Goal: Communication & Community: Answer question/provide support

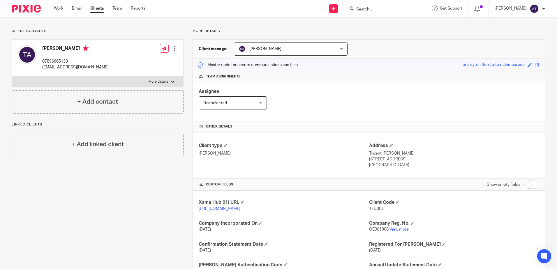
scroll to position [86, 0]
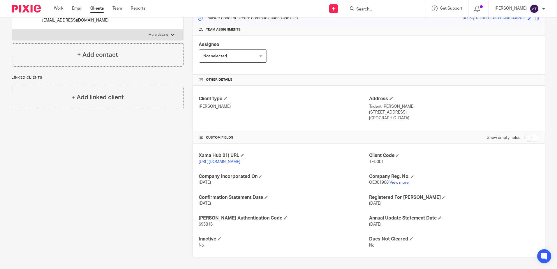
click at [395, 182] on link "View more" at bounding box center [398, 183] width 19 height 4
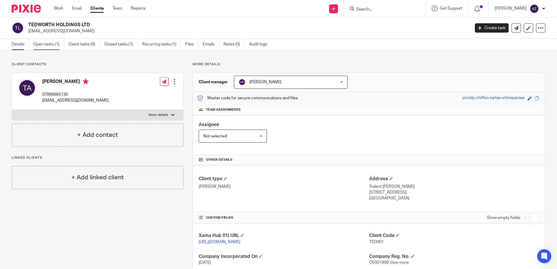
click at [46, 45] on link "Open tasks (1)" at bounding box center [48, 44] width 31 height 11
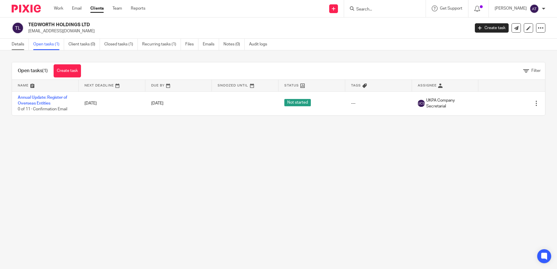
click at [19, 47] on link "Details" at bounding box center [20, 44] width 17 height 11
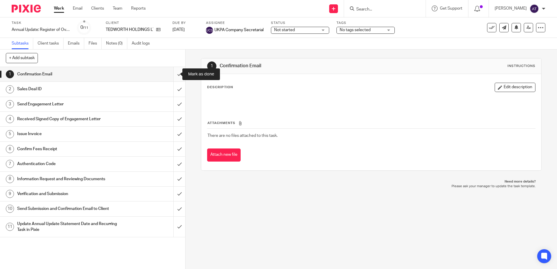
click at [178, 75] on input "submit" at bounding box center [92, 74] width 185 height 15
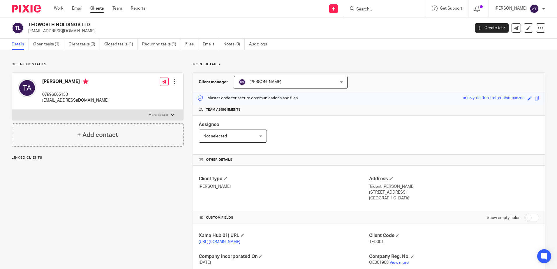
scroll to position [86, 0]
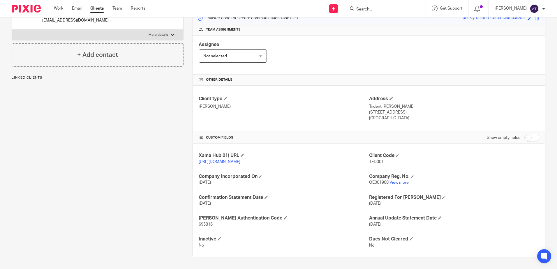
click at [395, 183] on link "View more" at bounding box center [398, 183] width 19 height 4
click at [207, 223] on span "695816" at bounding box center [206, 224] width 14 height 4
click at [379, 182] on span "OE001908" at bounding box center [379, 183] width 20 height 4
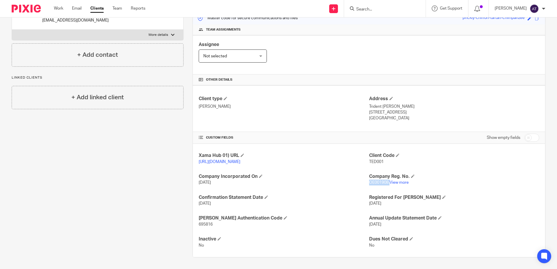
copy p "OE001908"
click at [202, 225] on span "695816" at bounding box center [206, 224] width 14 height 4
copy span "695816"
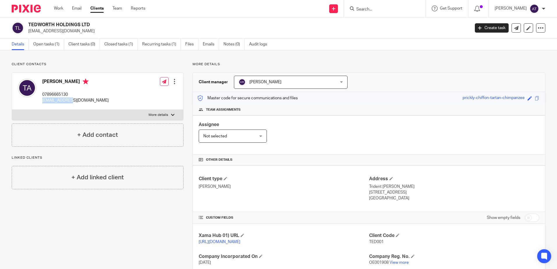
drag, startPoint x: 76, startPoint y: 99, endPoint x: 42, endPoint y: 104, distance: 34.4
click at [42, 104] on div "Tom Ashworth 07896665130 twa@sniper.sg" at bounding box center [63, 91] width 91 height 31
copy p "twa@sniper.sg"
click at [391, 11] on input "Search" at bounding box center [382, 9] width 52 height 5
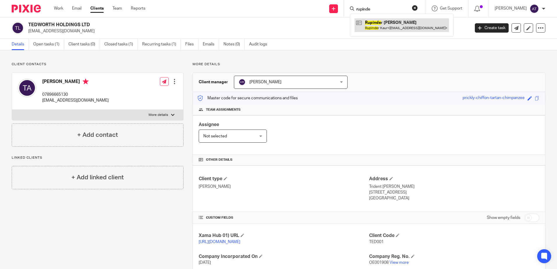
type input "rupinde"
click at [386, 7] on input "rupinde" at bounding box center [382, 9] width 52 height 5
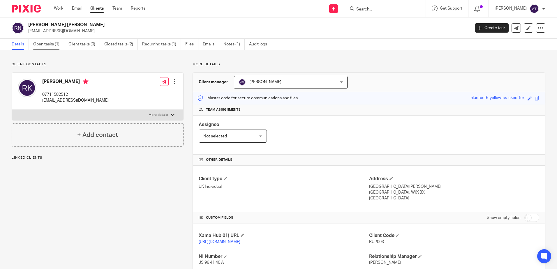
click at [48, 46] on link "Open tasks (1)" at bounding box center [48, 44] width 31 height 11
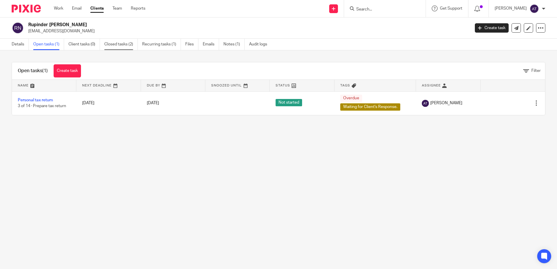
click at [128, 45] on link "Closed tasks (2)" at bounding box center [120, 44] width 33 height 11
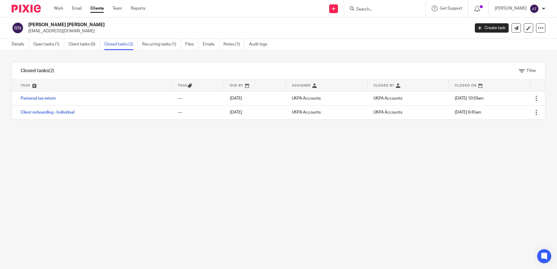
click at [304, 229] on div "Filter tasks Only show tasks matching all of these conditions 1 Task name Is Is…" at bounding box center [278, 159] width 557 height 219
drag, startPoint x: 72, startPoint y: 29, endPoint x: 28, endPoint y: 33, distance: 44.5
click at [28, 33] on div "Rupinder Kaur Nandra nandrupi@gmail.com" at bounding box center [239, 28] width 454 height 12
copy p "nandrupi@gmail.com"
click at [365, 185] on div "Filter tasks Only show tasks matching all of these conditions 1 Task name Is Is…" at bounding box center [278, 159] width 557 height 219
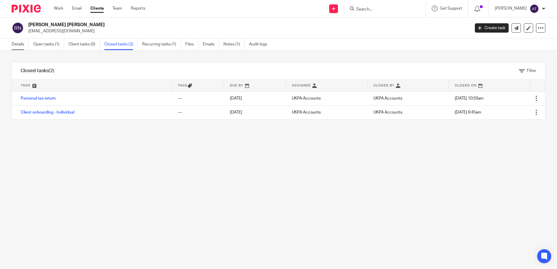
click at [24, 43] on link "Details" at bounding box center [20, 44] width 17 height 11
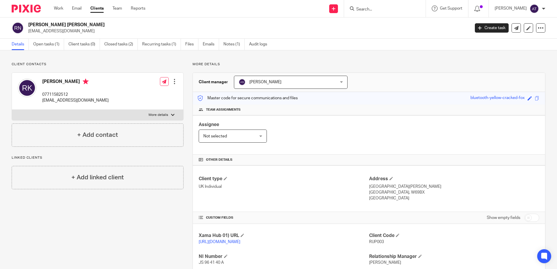
drag, startPoint x: 384, startPoint y: 112, endPoint x: 428, endPoint y: 114, distance: 43.7
click at [384, 112] on div "Team assignments" at bounding box center [369, 110] width 352 height 11
click at [405, 7] on input "Search" at bounding box center [382, 9] width 52 height 5
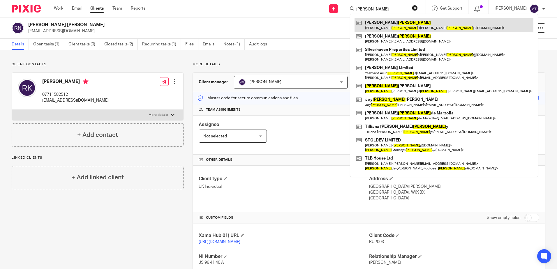
type input "nandra"
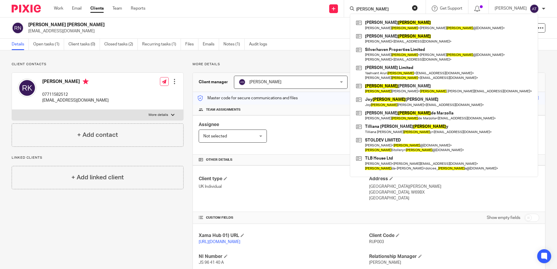
click at [491, 57] on div "Client contacts Rupinder Kaur 07711582512 nandrupi@gmail.com Edit contact Creat…" at bounding box center [278, 199] width 557 height 299
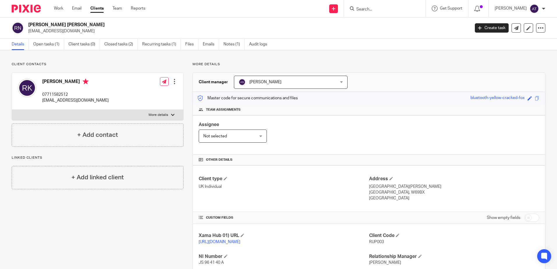
click at [394, 26] on div "[PERSON_NAME] [PERSON_NAME] [EMAIL_ADDRESS][DOMAIN_NAME]" at bounding box center [247, 28] width 438 height 12
click at [55, 47] on link "Open tasks (1)" at bounding box center [48, 44] width 31 height 11
click at [54, 39] on link "Open tasks (1)" at bounding box center [48, 44] width 31 height 11
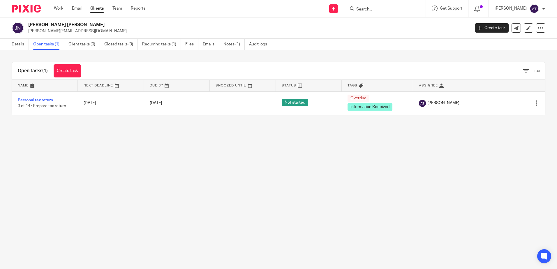
click at [16, 47] on link "Details" at bounding box center [20, 44] width 17 height 11
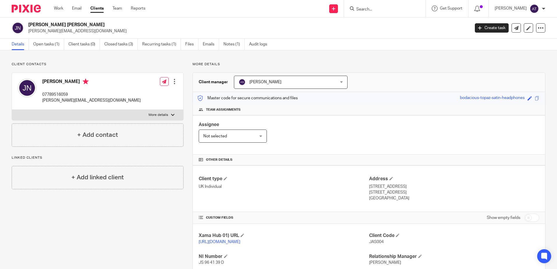
drag, startPoint x: 29, startPoint y: 22, endPoint x: 80, endPoint y: 24, distance: 51.0
click at [80, 24] on h2 "[PERSON_NAME] [PERSON_NAME]" at bounding box center [203, 25] width 350 height 6
copy h2 "[PERSON_NAME] [PERSON_NAME]"
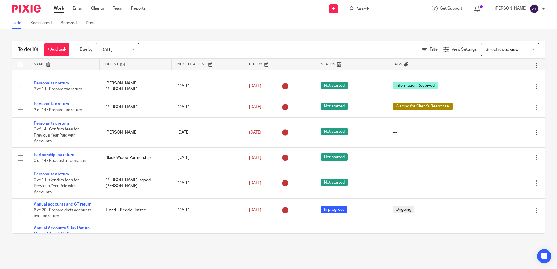
scroll to position [291, 0]
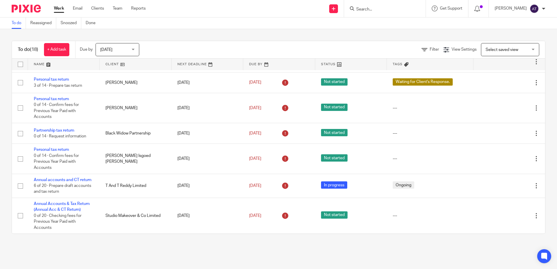
click at [127, 53] on span "Today" at bounding box center [115, 49] width 31 height 12
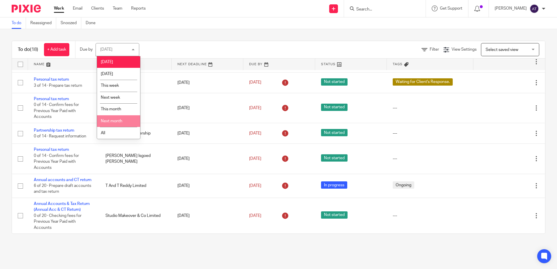
click at [120, 130] on li "All" at bounding box center [118, 133] width 43 height 12
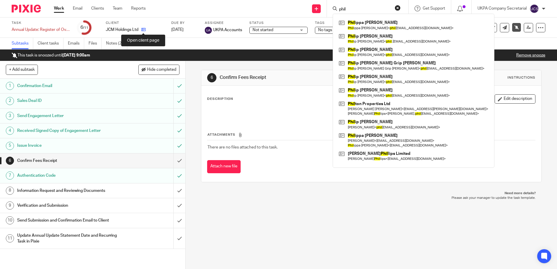
click at [143, 29] on icon at bounding box center [143, 29] width 4 height 4
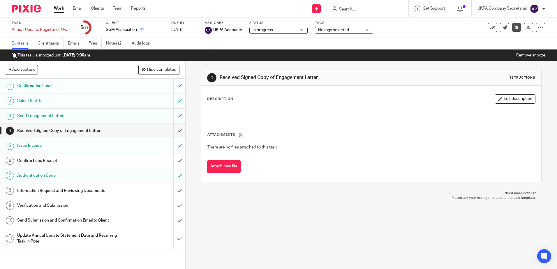
click at [139, 29] on link at bounding box center [140, 30] width 7 height 6
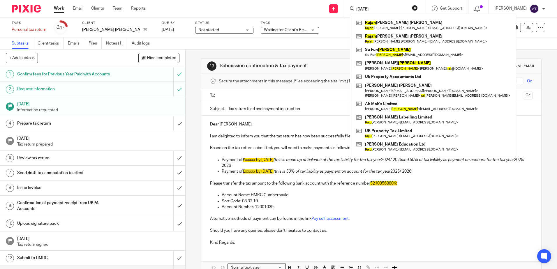
click at [308, 11] on div "Send new email Create task Add client raja Rajah Alexis Unwin Roy Rajah Alexis …" at bounding box center [355, 8] width 402 height 17
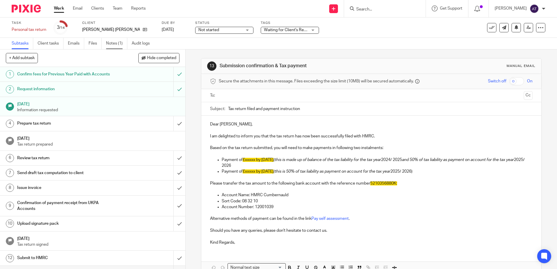
click at [118, 47] on link "Notes (1)" at bounding box center [116, 43] width 21 height 11
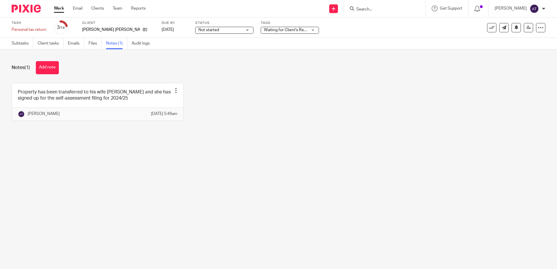
click at [393, 5] on form at bounding box center [387, 8] width 62 height 7
click at [393, 9] on input "Search" at bounding box center [382, 9] width 52 height 5
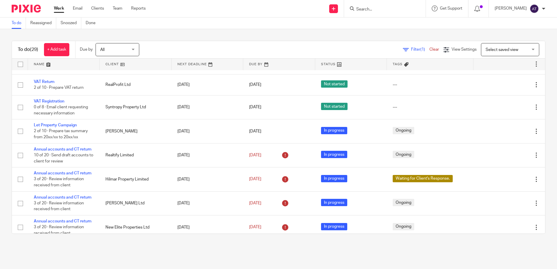
scroll to position [87, 0]
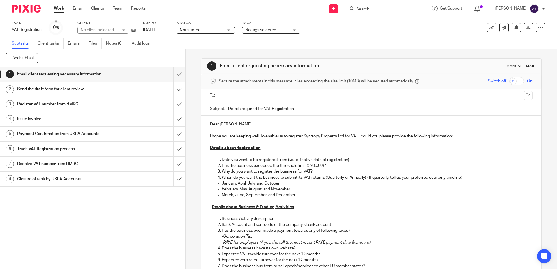
click at [241, 93] on input "text" at bounding box center [371, 95] width 300 height 7
click at [261, 126] on p "Dear [PERSON_NAME]" at bounding box center [371, 126] width 322 height 6
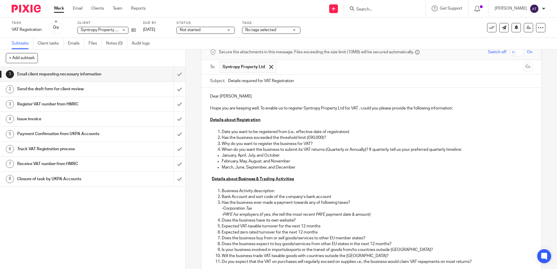
click at [324, 132] on p "Date you want to be registered from (i.e., effective date of registration)" at bounding box center [377, 132] width 310 height 6
click at [348, 131] on p "Date you want to be registered from (i.e., effective date of registration)" at bounding box center [377, 132] width 310 height 6
click at [338, 144] on p "Why do you want to register the business for VAT?" at bounding box center [377, 144] width 310 height 6
drag, startPoint x: 330, startPoint y: 137, endPoint x: 219, endPoint y: 139, distance: 110.7
click at [222, 139] on li "Has the business exceeded the threshold limit (£90,000)?" at bounding box center [377, 138] width 310 height 6
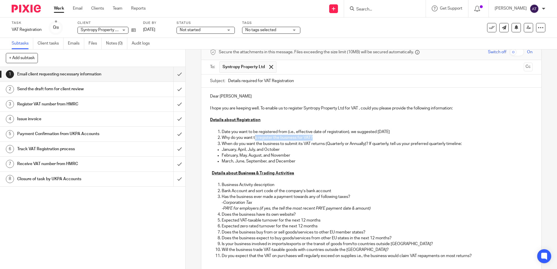
drag, startPoint x: 316, startPoint y: 137, endPoint x: 254, endPoint y: 139, distance: 62.4
click at [254, 139] on p "Why do you want to register the business for VAT?" at bounding box center [377, 138] width 310 height 6
click at [363, 152] on p "January, April, July, and October" at bounding box center [377, 150] width 310 height 6
drag, startPoint x: 314, startPoint y: 137, endPoint x: 219, endPoint y: 138, distance: 95.0
click at [222, 138] on li "Why do you want to register the business for VAT?" at bounding box center [377, 138] width 310 height 6
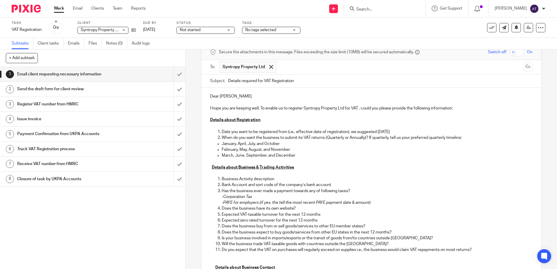
click at [328, 163] on p at bounding box center [371, 161] width 322 height 6
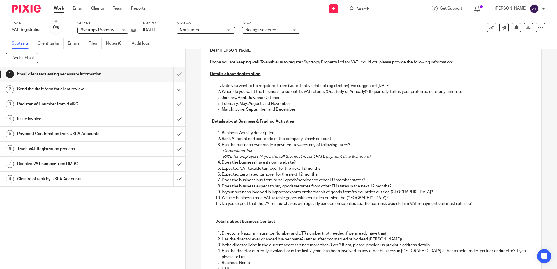
scroll to position [87, 0]
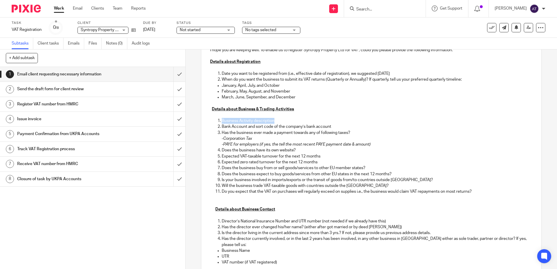
drag, startPoint x: 275, startPoint y: 121, endPoint x: 221, endPoint y: 121, distance: 54.7
click at [222, 121] on p "Business Activity description" at bounding box center [377, 121] width 310 height 6
click at [223, 120] on p at bounding box center [371, 121] width 322 height 6
click at [298, 110] on p "Details about Business & Trading Activities" at bounding box center [371, 109] width 322 height 6
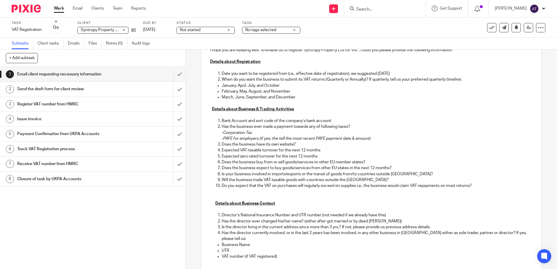
click at [306, 144] on p "Does the business have its own website?" at bounding box center [377, 145] width 310 height 6
drag, startPoint x: 263, startPoint y: 133, endPoint x: 221, endPoint y: 134, distance: 41.4
click at [222, 134] on p "- Corporation Tax" at bounding box center [377, 133] width 310 height 6
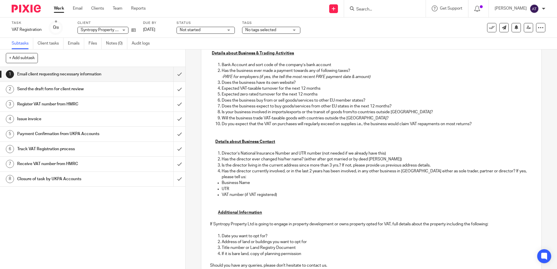
scroll to position [146, 0]
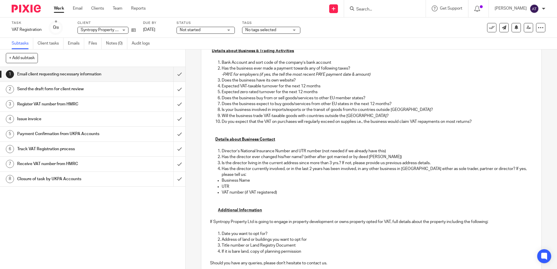
click at [289, 107] on p "Is your business involved in imports/exports or the transit of goods from/to co…" at bounding box center [377, 110] width 310 height 6
drag, startPoint x: 406, startPoint y: 109, endPoint x: 210, endPoint y: 109, distance: 195.7
click at [210, 109] on ol "Bank Account and sort code of the company’s bank account Has the business ever …" at bounding box center [371, 92] width 322 height 65
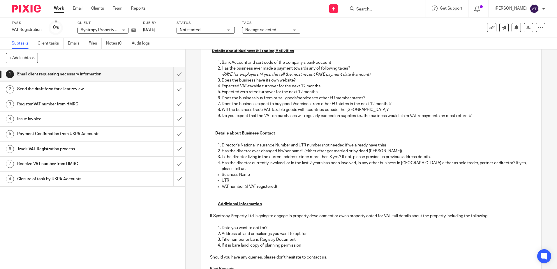
click at [384, 8] on input "Search" at bounding box center [382, 9] width 52 height 5
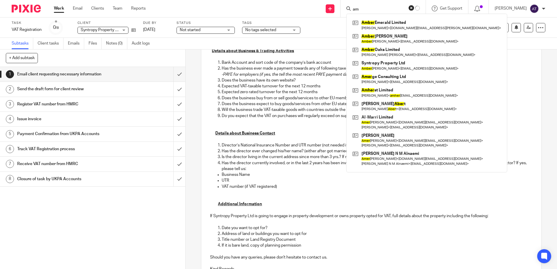
type input "a"
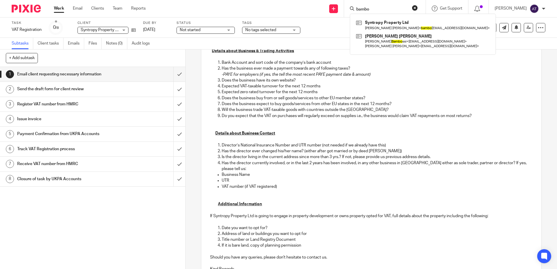
click at [384, 8] on input "bambo" at bounding box center [382, 9] width 52 height 5
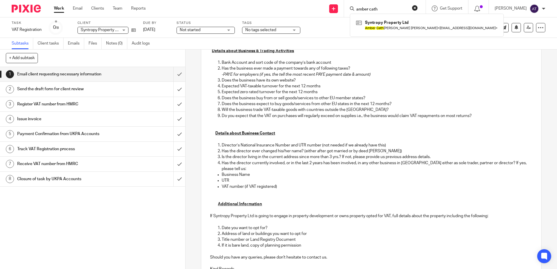
type input "amber cath"
click at [386, 144] on p "Director’s National Insurance Number and UTR number (not needed if we already h…" at bounding box center [377, 145] width 310 height 6
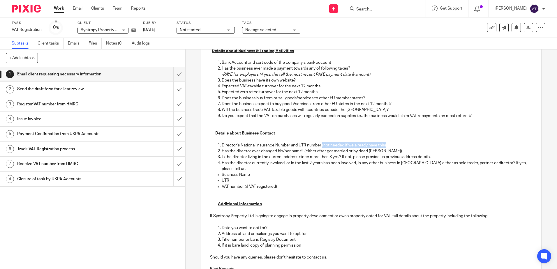
drag, startPoint x: 386, startPoint y: 146, endPoint x: 321, endPoint y: 147, distance: 64.7
click at [321, 147] on p "Director’s National Insurance Number and UTR number (not needed if we already h…" at bounding box center [377, 145] width 310 height 6
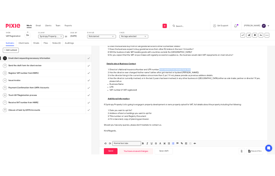
scroll to position [199, 0]
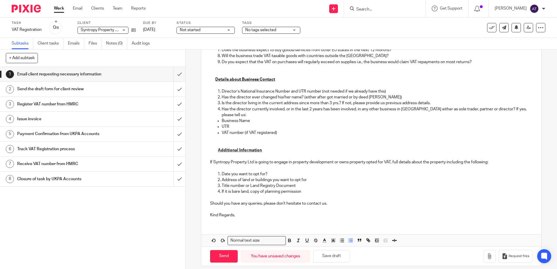
click at [380, 159] on p "If Syntropy Property Ltd is going to engage in property development or owns pro…" at bounding box center [371, 162] width 322 height 6
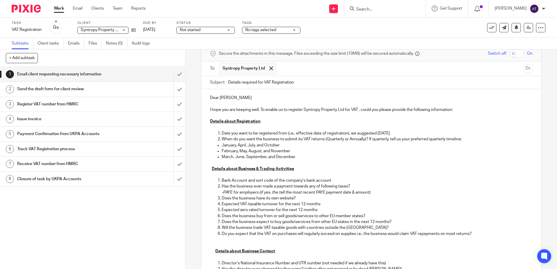
scroll to position [25, 0]
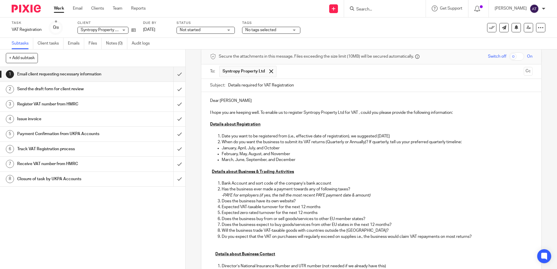
click at [438, 181] on p "Bank Account and sort code of the company’s bank account" at bounding box center [377, 184] width 310 height 6
click at [479, 158] on p "March, June, September, and December" at bounding box center [377, 160] width 310 height 6
drag, startPoint x: 328, startPoint y: 153, endPoint x: 86, endPoint y: 143, distance: 241.6
click at [328, 153] on p "February, May, August, and November" at bounding box center [377, 154] width 310 height 6
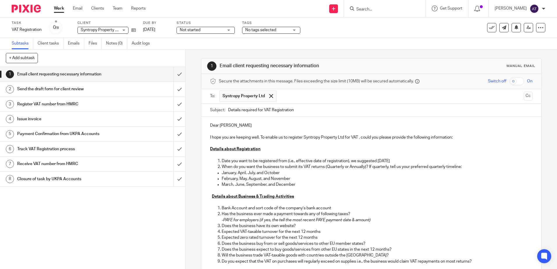
click at [329, 194] on p "Details about Business & Trading Activities" at bounding box center [371, 197] width 322 height 6
click at [442, 170] on p "January, April, July, and October" at bounding box center [377, 173] width 310 height 6
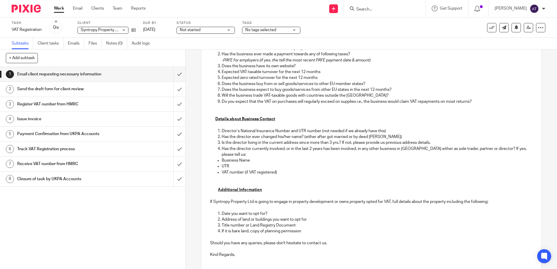
scroll to position [175, 0]
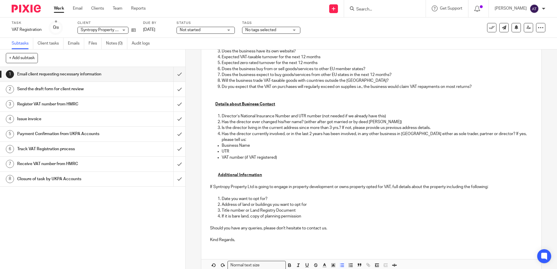
click at [262, 160] on p at bounding box center [371, 163] width 322 height 6
click at [275, 208] on p "Title number or Land Registry Document" at bounding box center [377, 211] width 310 height 6
click at [358, 208] on p "Title number or Land Registry Document" at bounding box center [377, 211] width 310 height 6
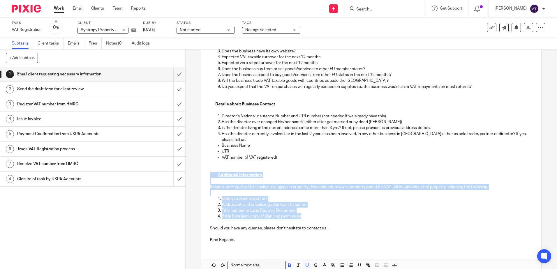
drag, startPoint x: 303, startPoint y: 210, endPoint x: 215, endPoint y: 165, distance: 98.7
click at [215, 165] on div "Dear [PERSON_NAME] I hope you are keeping well. To enable us to register Syntro…" at bounding box center [371, 94] width 340 height 305
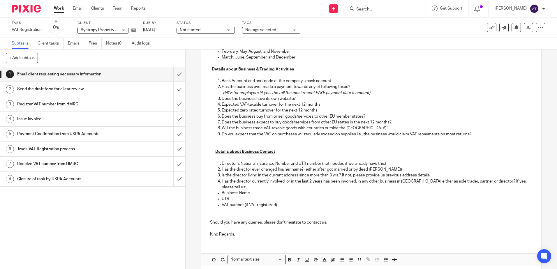
scroll to position [117, 0]
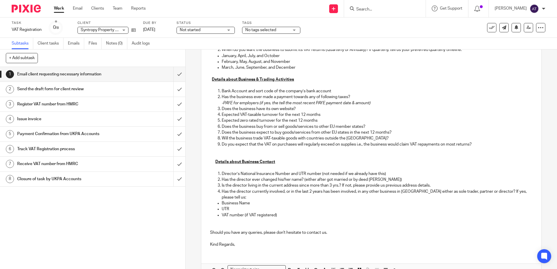
click at [243, 242] on p "Kind Regards," at bounding box center [371, 245] width 322 height 6
click at [208, 219] on div "Dear [PERSON_NAME] I hope you are keeping well. To enable us to register Syntro…" at bounding box center [371, 129] width 340 height 258
click at [224, 224] on p at bounding box center [371, 227] width 322 height 6
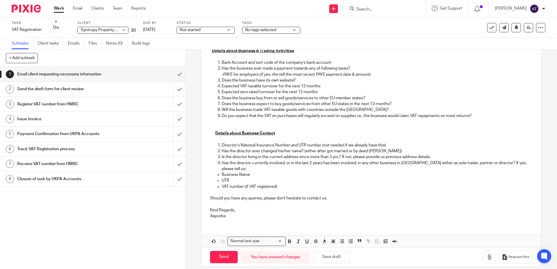
scroll to position [146, 0]
click at [222, 250] on input "Send" at bounding box center [224, 256] width 28 height 13
type input "Sent"
